Goal: Obtain resource: Obtain resource

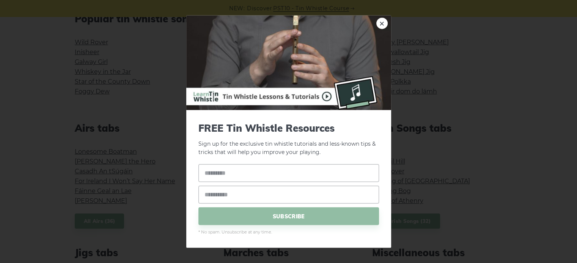
scroll to position [200, 0]
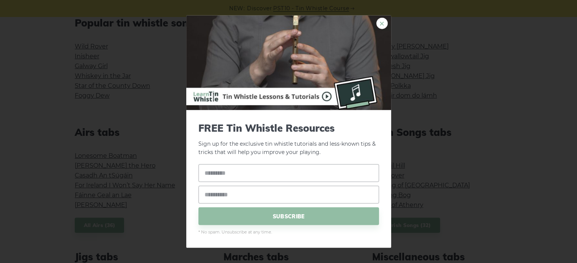
click at [387, 25] on link "×" at bounding box center [381, 22] width 11 height 11
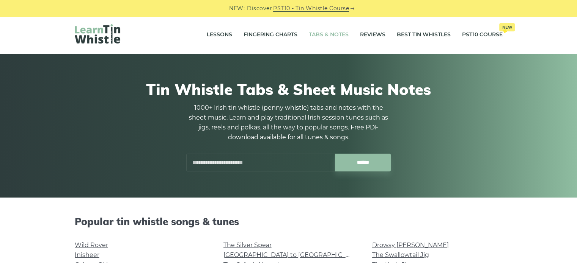
scroll to position [0, 0]
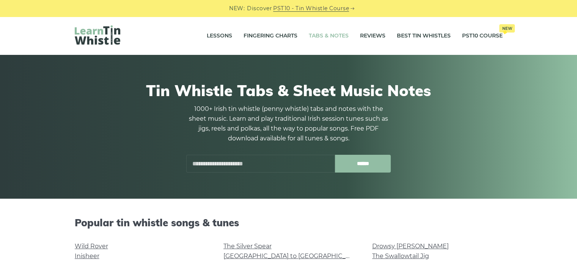
click at [374, 165] on input "******" at bounding box center [363, 164] width 56 height 18
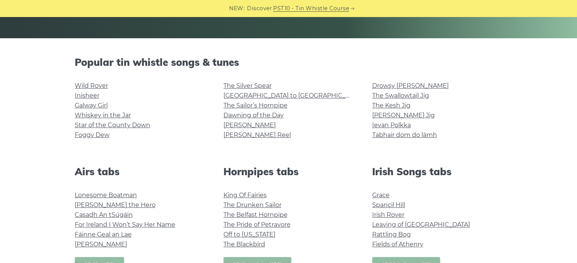
scroll to position [157, 0]
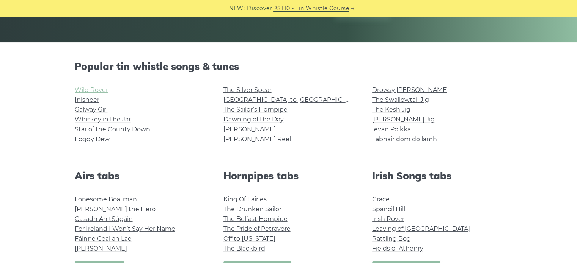
click at [103, 93] on link "Wild Rover" at bounding box center [91, 89] width 33 height 7
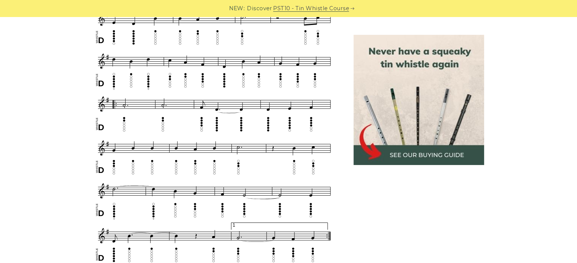
scroll to position [404, 0]
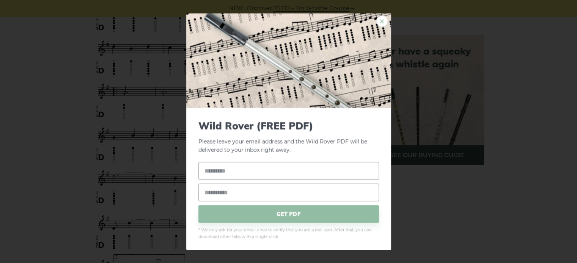
click at [378, 19] on link "×" at bounding box center [381, 21] width 11 height 11
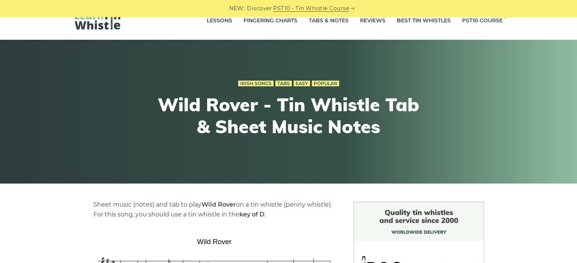
scroll to position [0, 0]
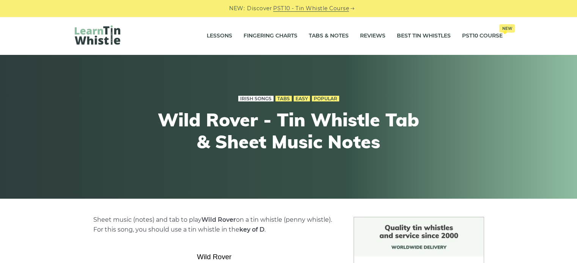
click at [257, 100] on link "Irish Songs" at bounding box center [255, 99] width 35 height 6
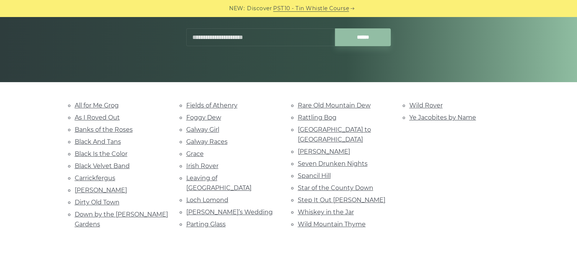
scroll to position [121, 0]
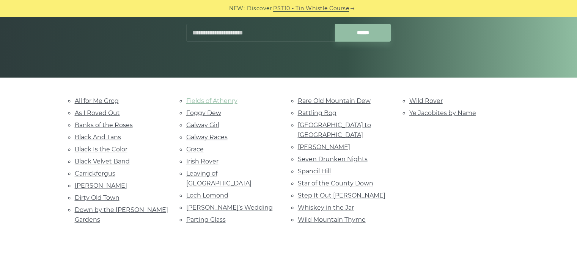
click at [220, 101] on link "Fields of Athenry" at bounding box center [211, 100] width 51 height 7
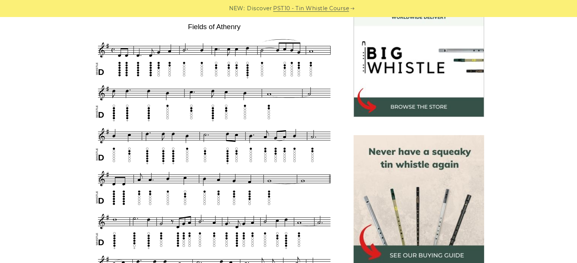
scroll to position [461, 0]
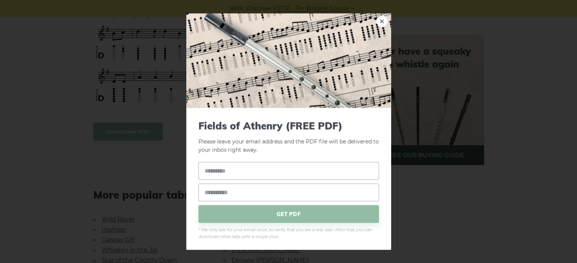
click at [135, 127] on body "NEW: Discover PST10 - Tin Whistle Course Lessons Fingering Charts Tabs & Notes …" at bounding box center [288, 186] width 577 height 1295
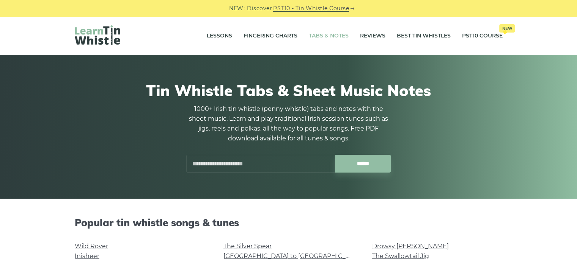
drag, startPoint x: 368, startPoint y: 147, endPoint x: 411, endPoint y: 150, distance: 42.9
click at [411, 150] on div "Tin Whistle Tabs & Sheet Music Notes 1000+ Irish tin whistle (penny whistle) ta…" at bounding box center [289, 127] width 428 height 128
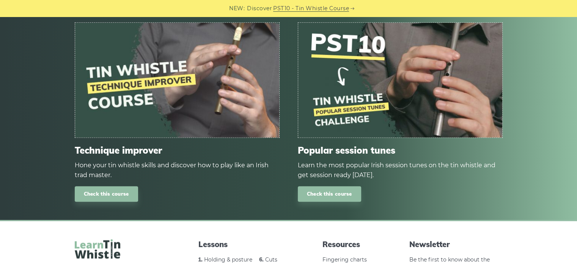
scroll to position [1005, 0]
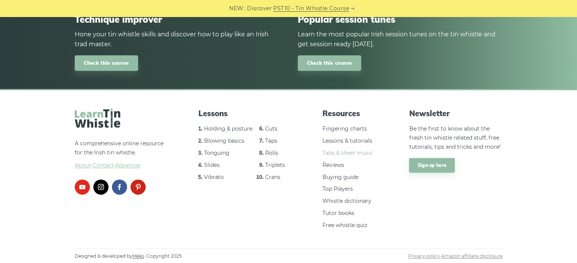
click at [364, 153] on link "Tabs & sheet music" at bounding box center [347, 153] width 51 height 7
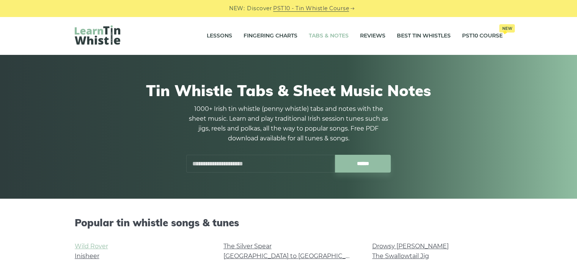
click at [99, 245] on link "Wild Rover" at bounding box center [91, 246] width 33 height 7
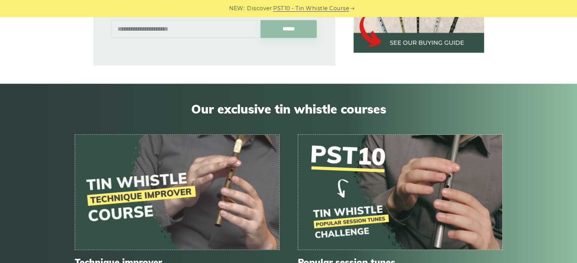
scroll to position [689, 0]
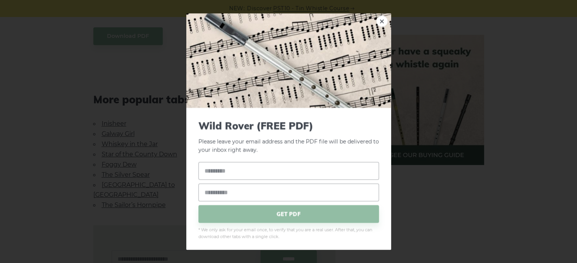
click at [138, 38] on body "NEW: Discover PST10 - Tin Whistle Course Lessons Fingering Charts Tabs & Notes …" at bounding box center [288, 24] width 577 height 1427
click at [376, 19] on link "×" at bounding box center [381, 21] width 11 height 11
